Goal: Information Seeking & Learning: Learn about a topic

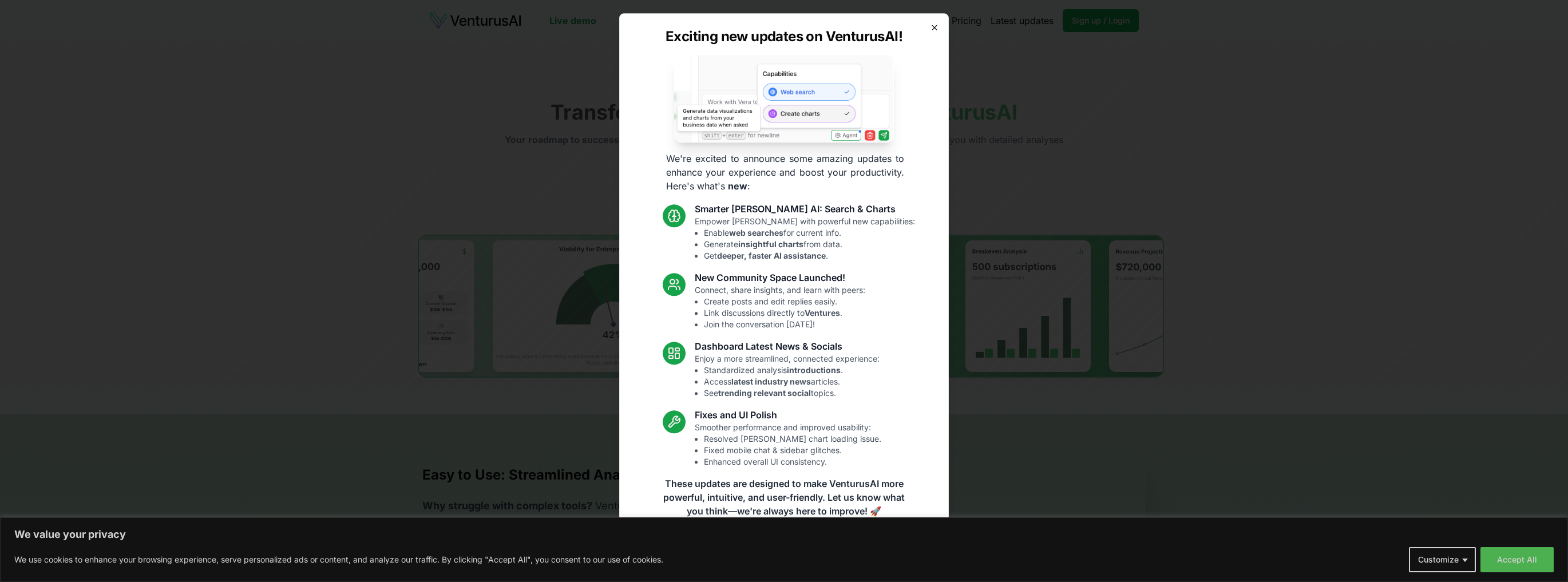
click at [934, 28] on icon "button" at bounding box center [934, 27] width 5 height 5
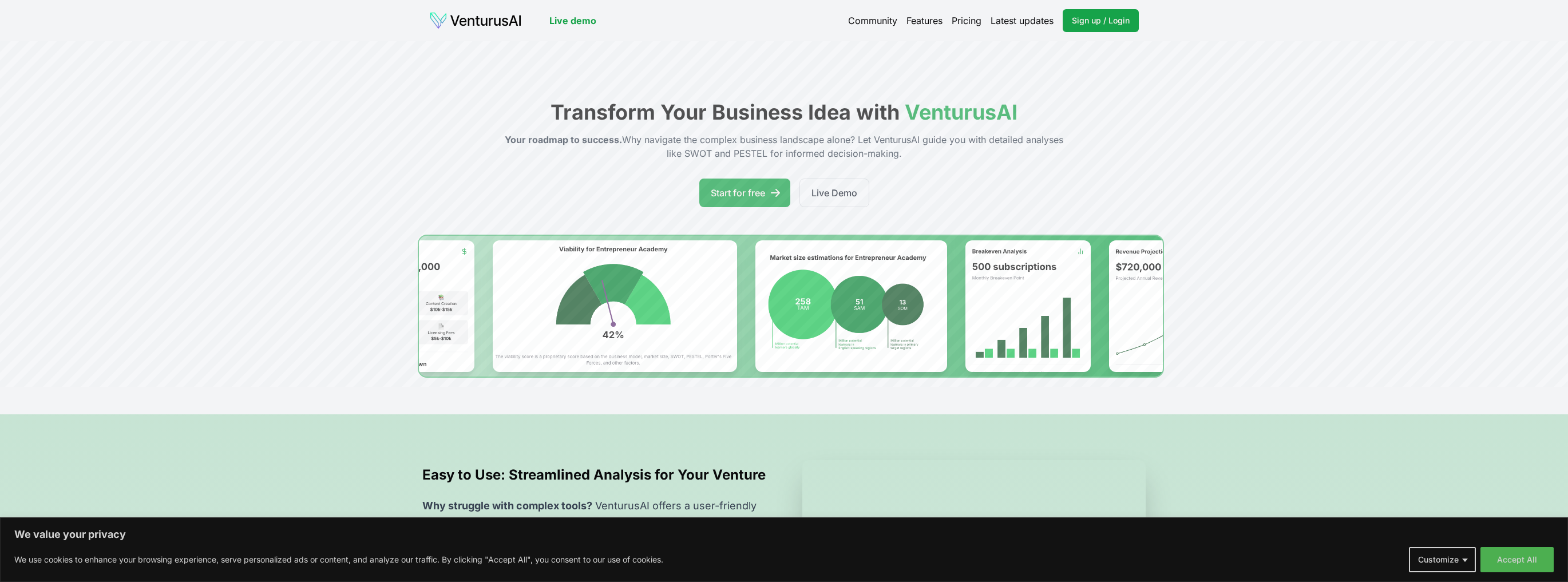
click at [967, 23] on link "Pricing" at bounding box center [966, 21] width 30 height 14
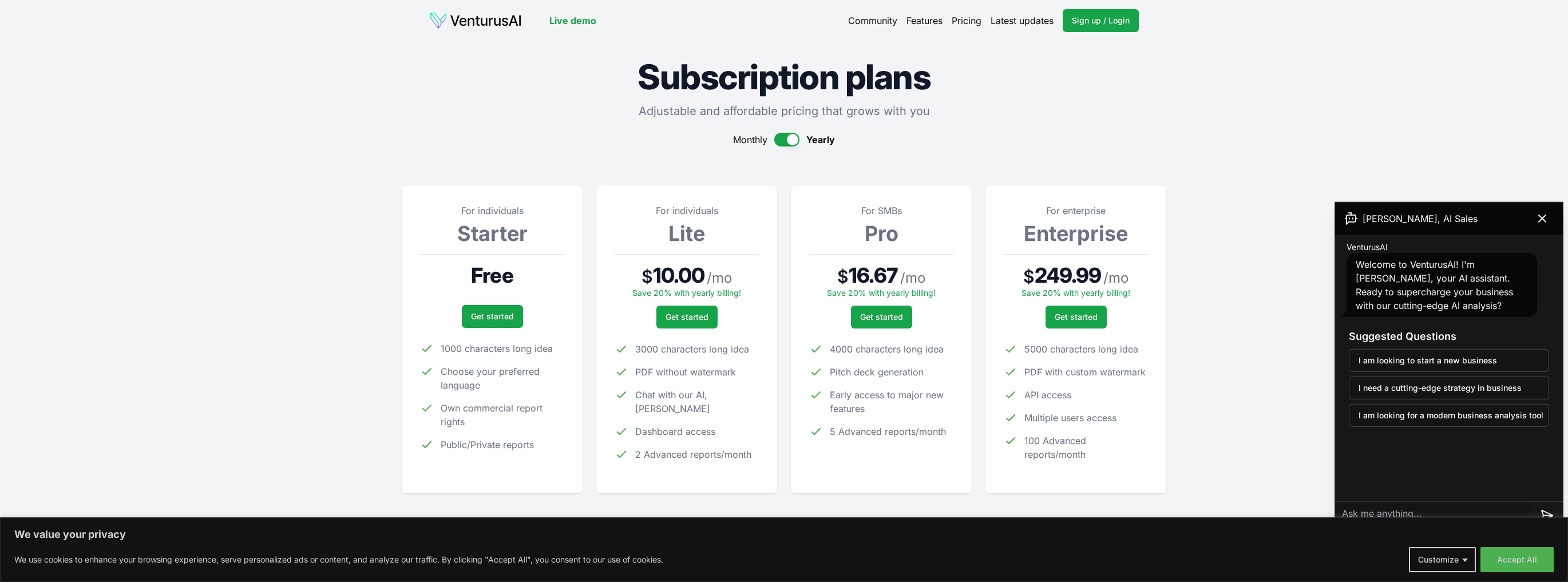
click at [489, 19] on img at bounding box center [475, 21] width 93 height 18
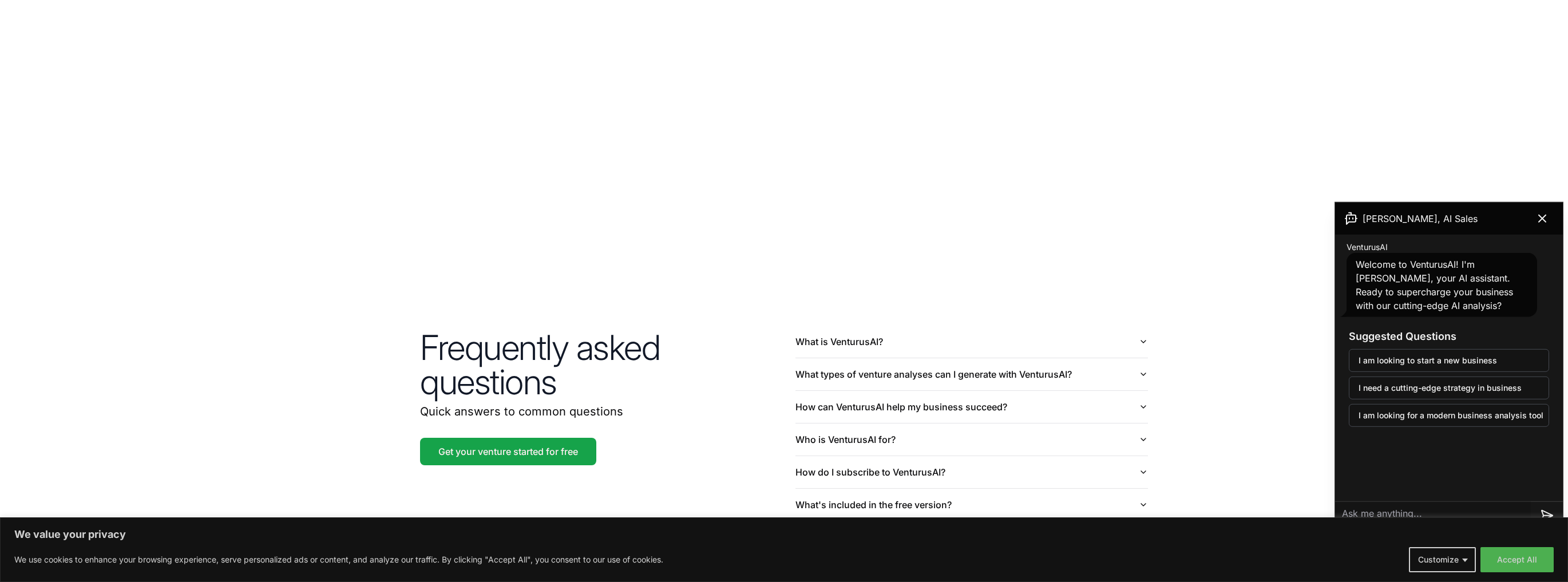
scroll to position [2611, 0]
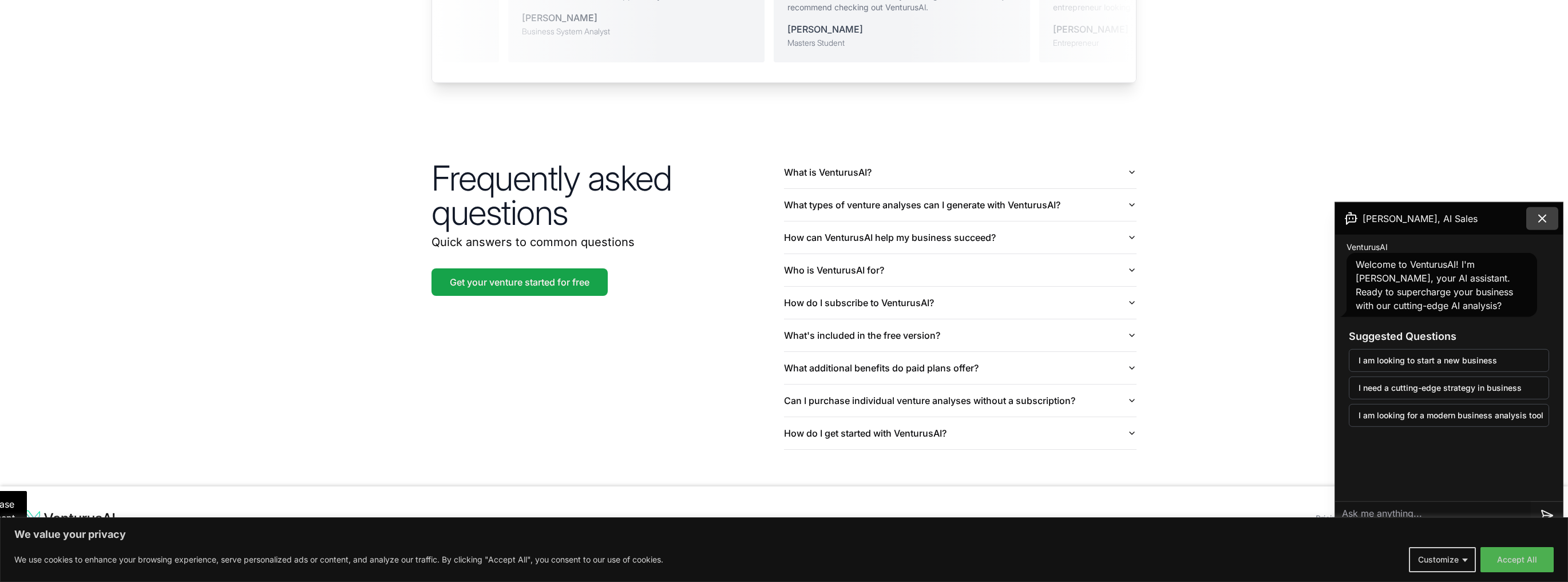
click at [1541, 220] on icon at bounding box center [1542, 218] width 7 height 7
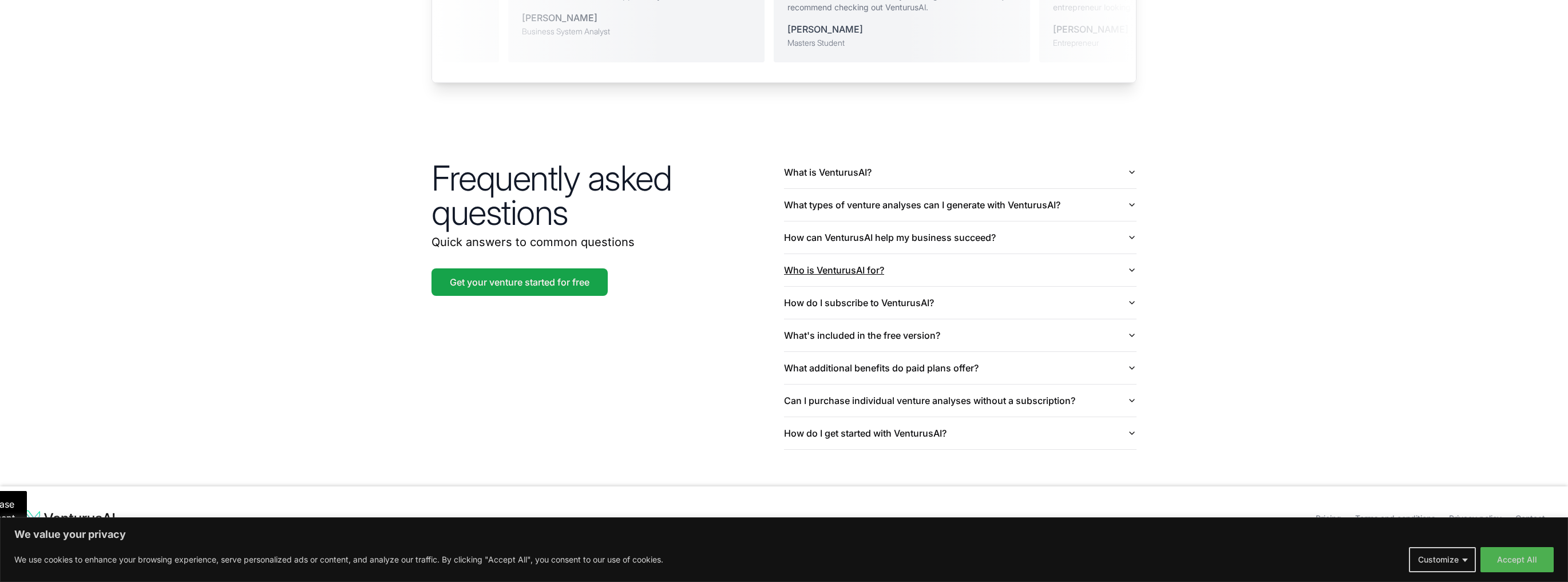
click at [1073, 256] on button "Who is VenturusAI for?" at bounding box center [960, 270] width 352 height 32
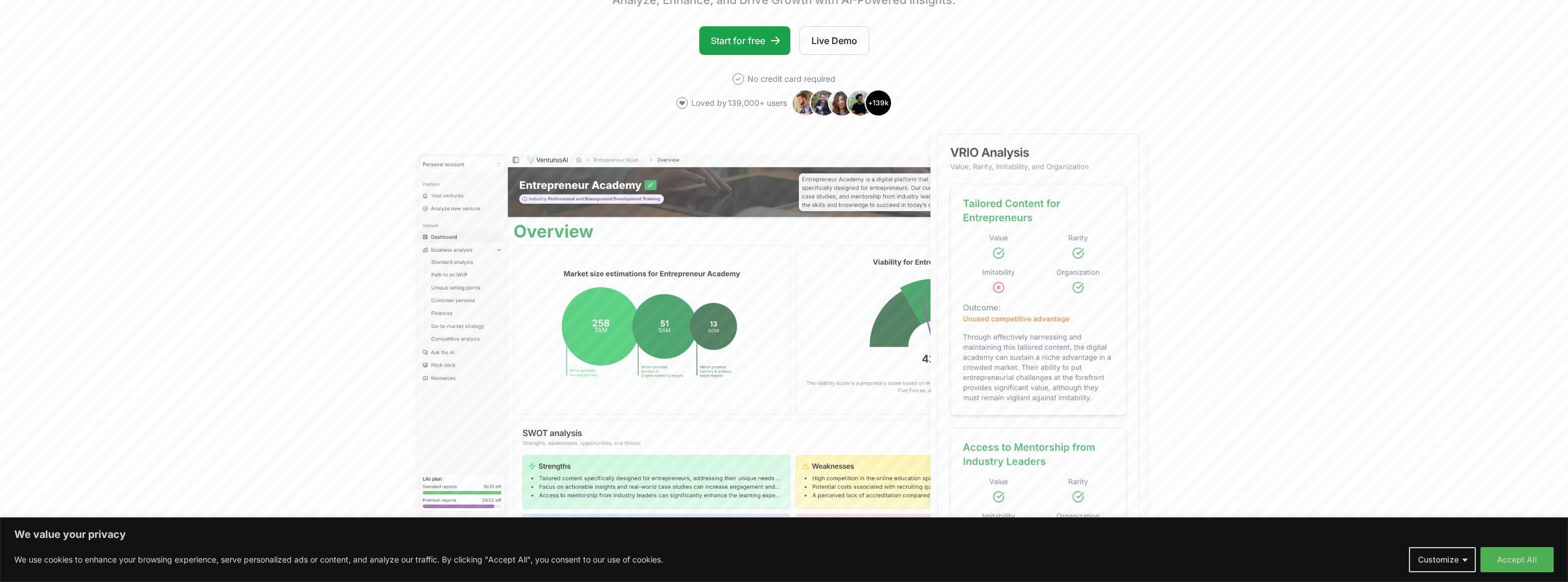
scroll to position [0, 0]
